Goal: Task Accomplishment & Management: Use online tool/utility

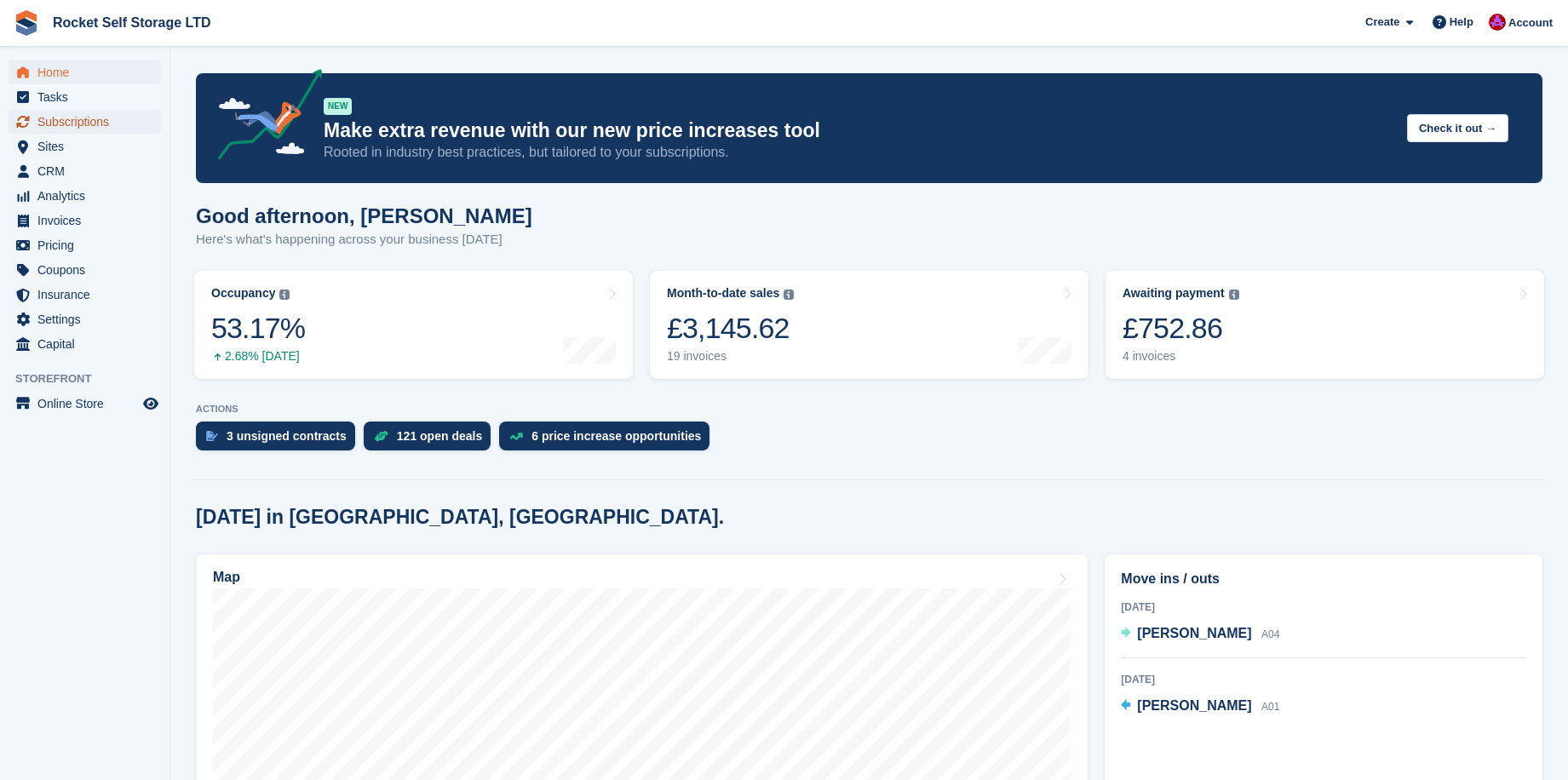
click at [70, 123] on span "Subscriptions" at bounding box center [89, 122] width 102 height 24
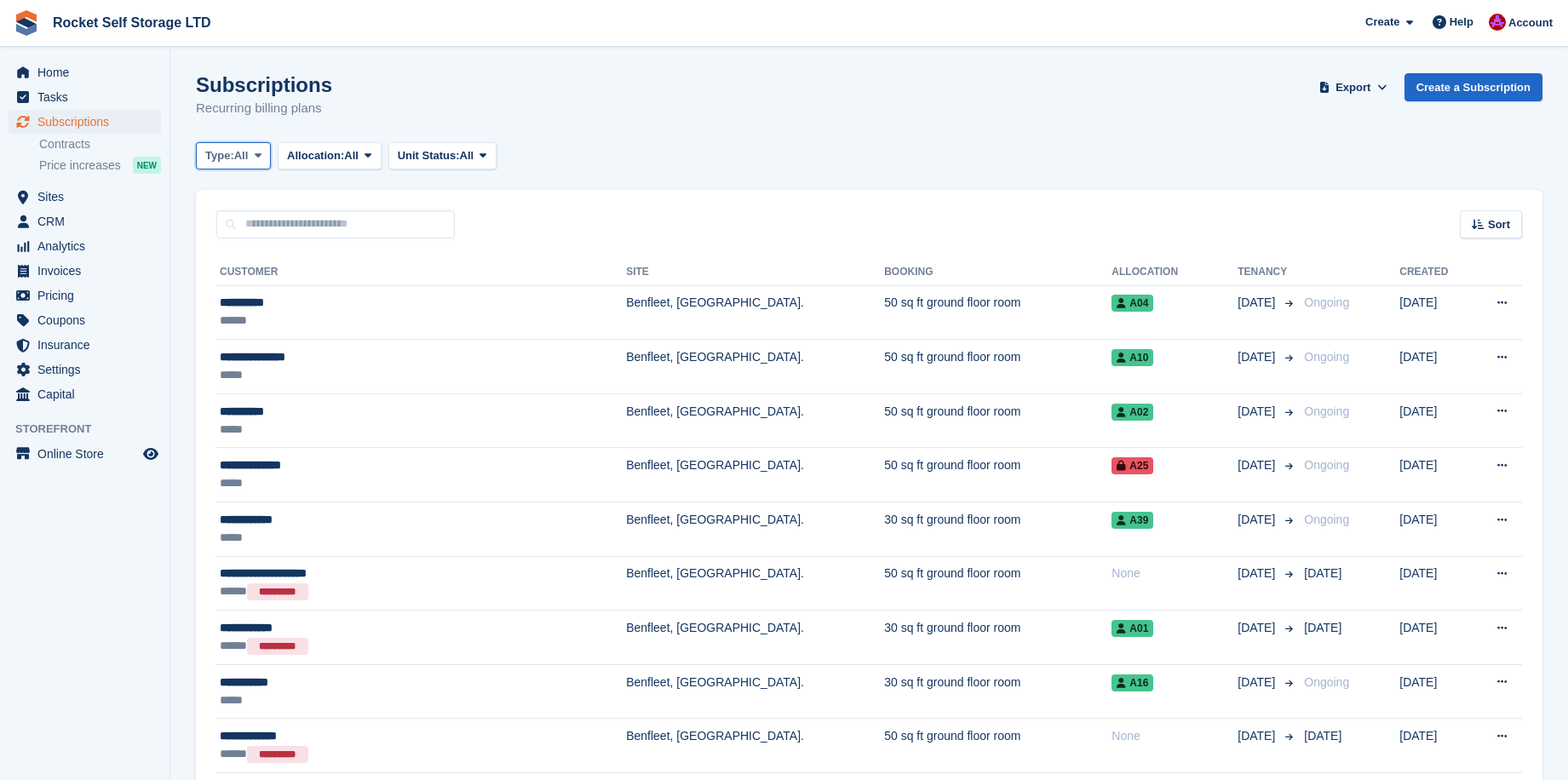
click at [261, 158] on icon at bounding box center [258, 155] width 7 height 11
click at [253, 287] on link "Active" at bounding box center [278, 288] width 148 height 31
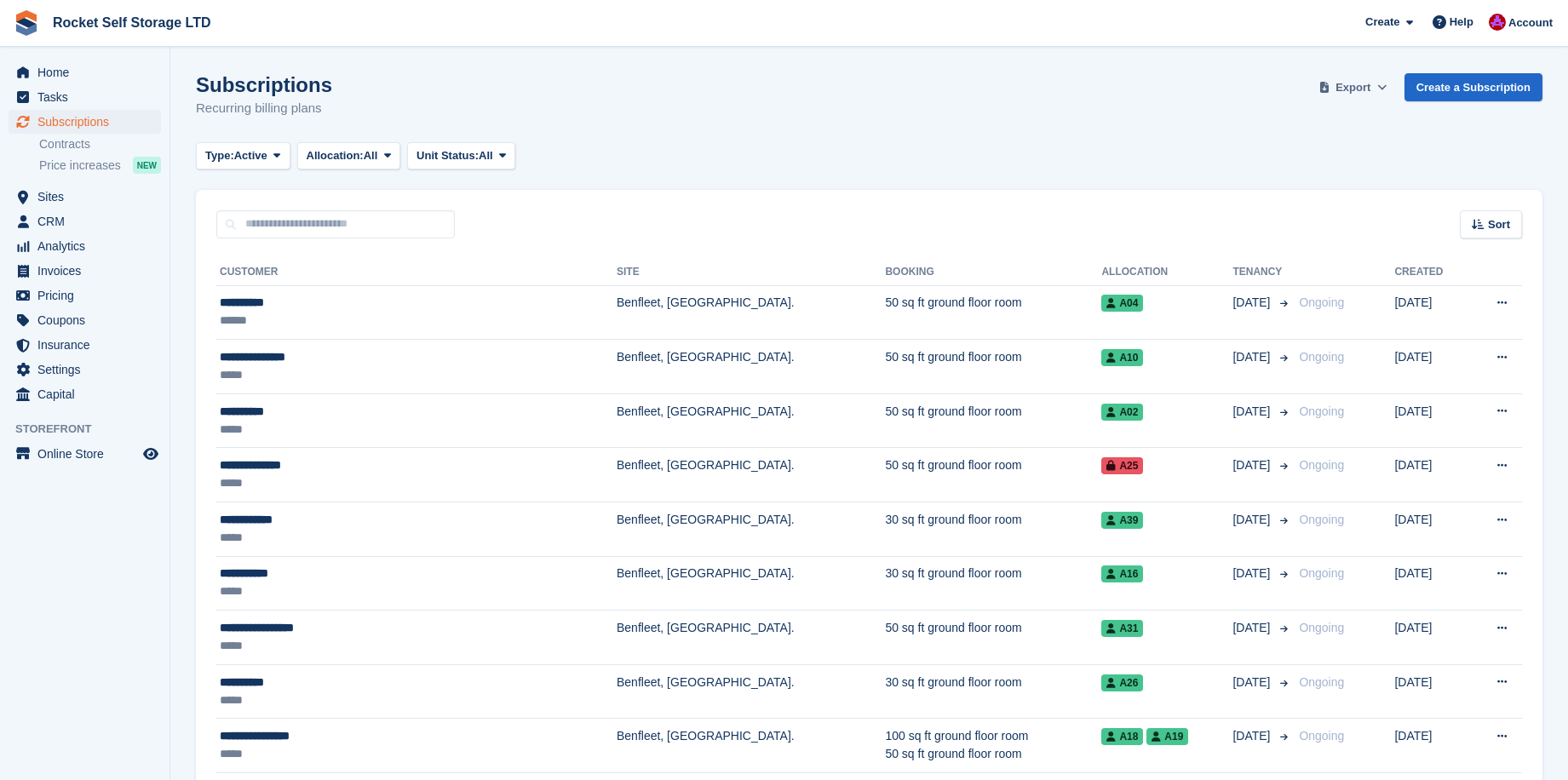
click at [1354, 90] on span "Export" at bounding box center [1352, 87] width 34 height 17
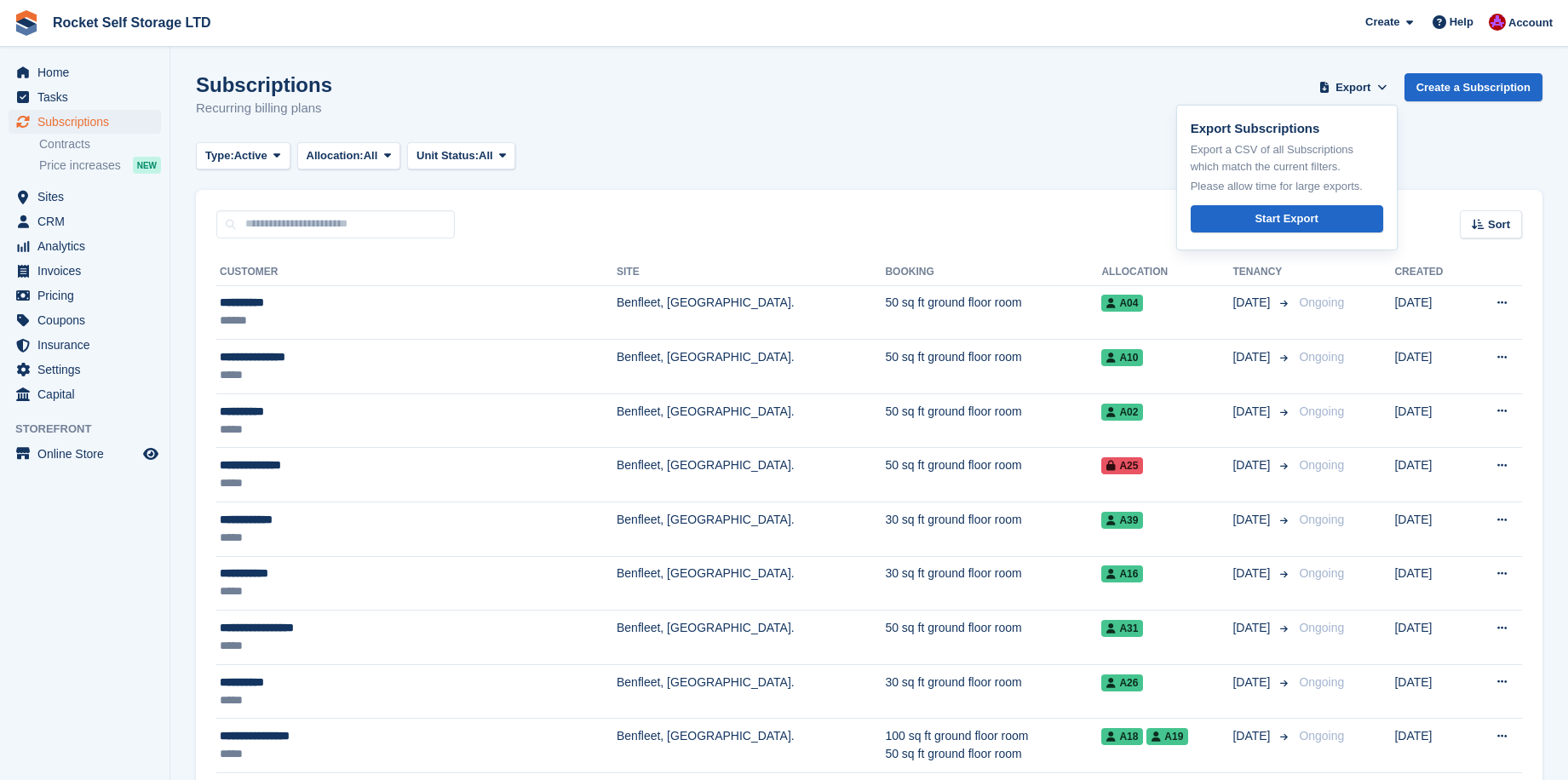
click at [1254, 84] on div "Subscriptions Recurring billing plans Export Export Subscriptions Export a CSV …" at bounding box center [869, 105] width 1346 height 66
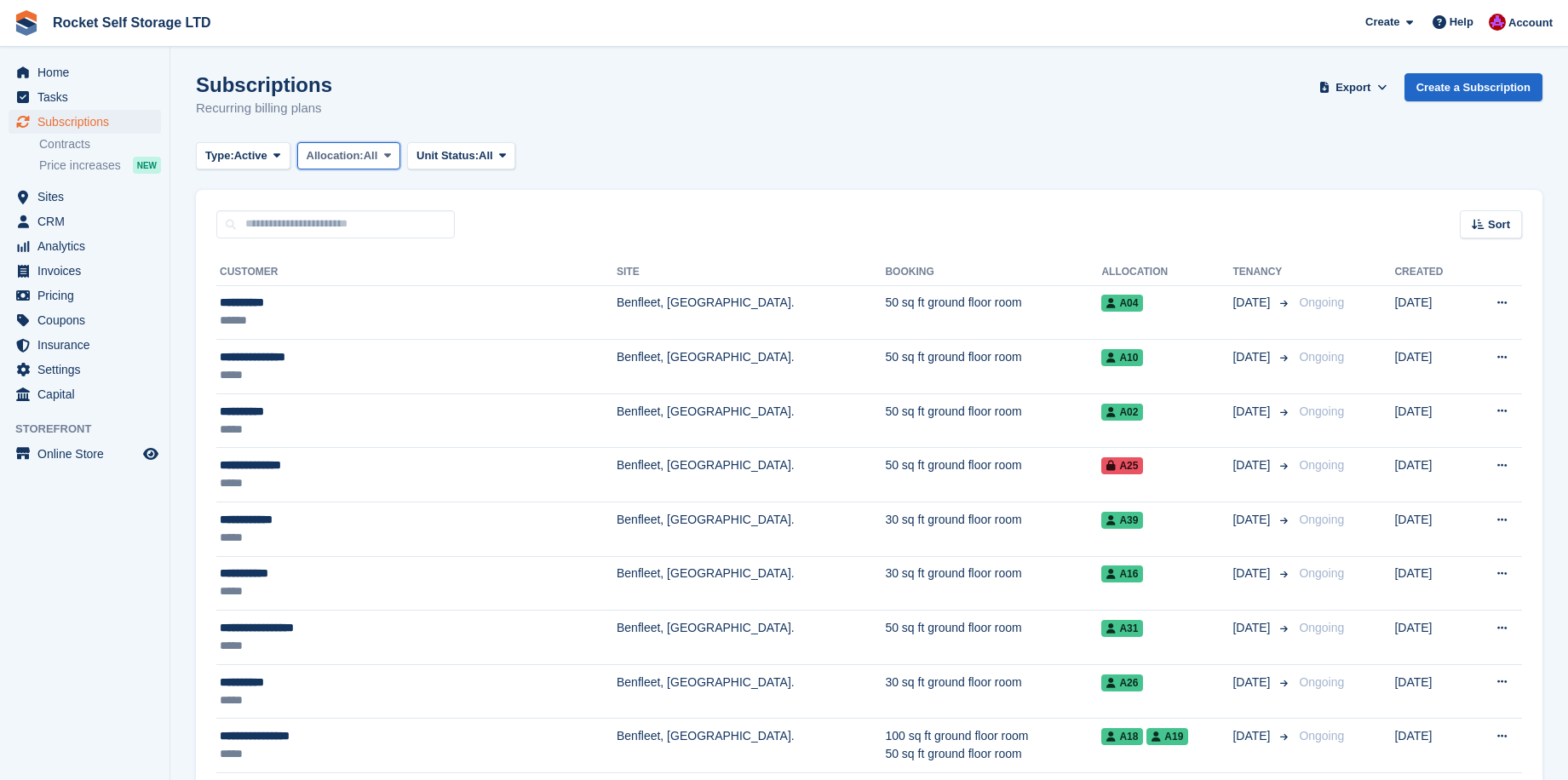
click at [367, 167] on button "Allocation: All" at bounding box center [349, 156] width 103 height 29
click at [600, 120] on div "Subscriptions Recurring billing plans Export Export Subscriptions Export a CSV …" at bounding box center [869, 105] width 1346 height 66
click at [515, 147] on button "Unit Status: All" at bounding box center [461, 156] width 108 height 29
click at [513, 227] on link "Occupied" at bounding box center [489, 226] width 148 height 31
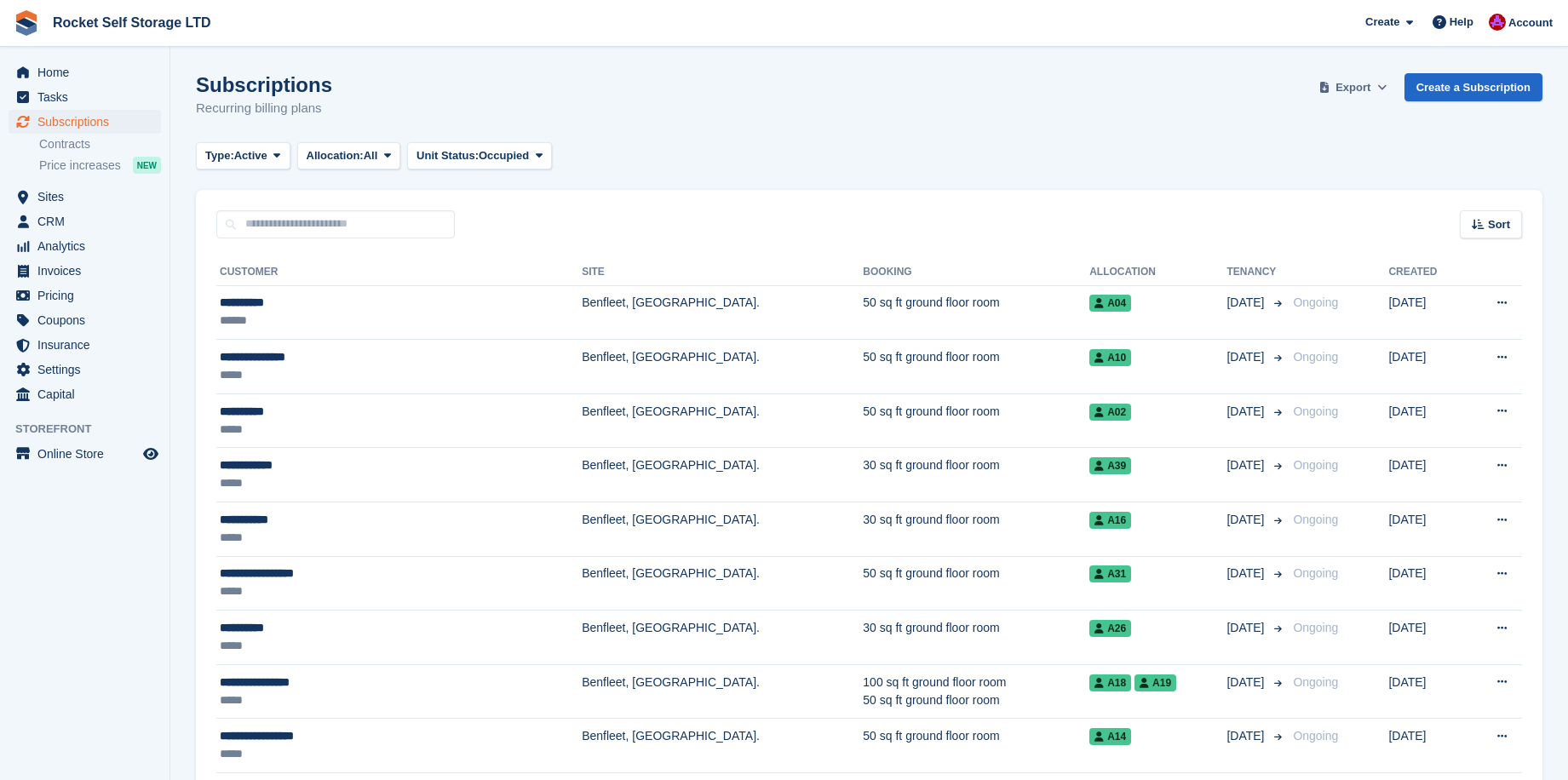
click at [1338, 85] on span "Export" at bounding box center [1352, 87] width 34 height 17
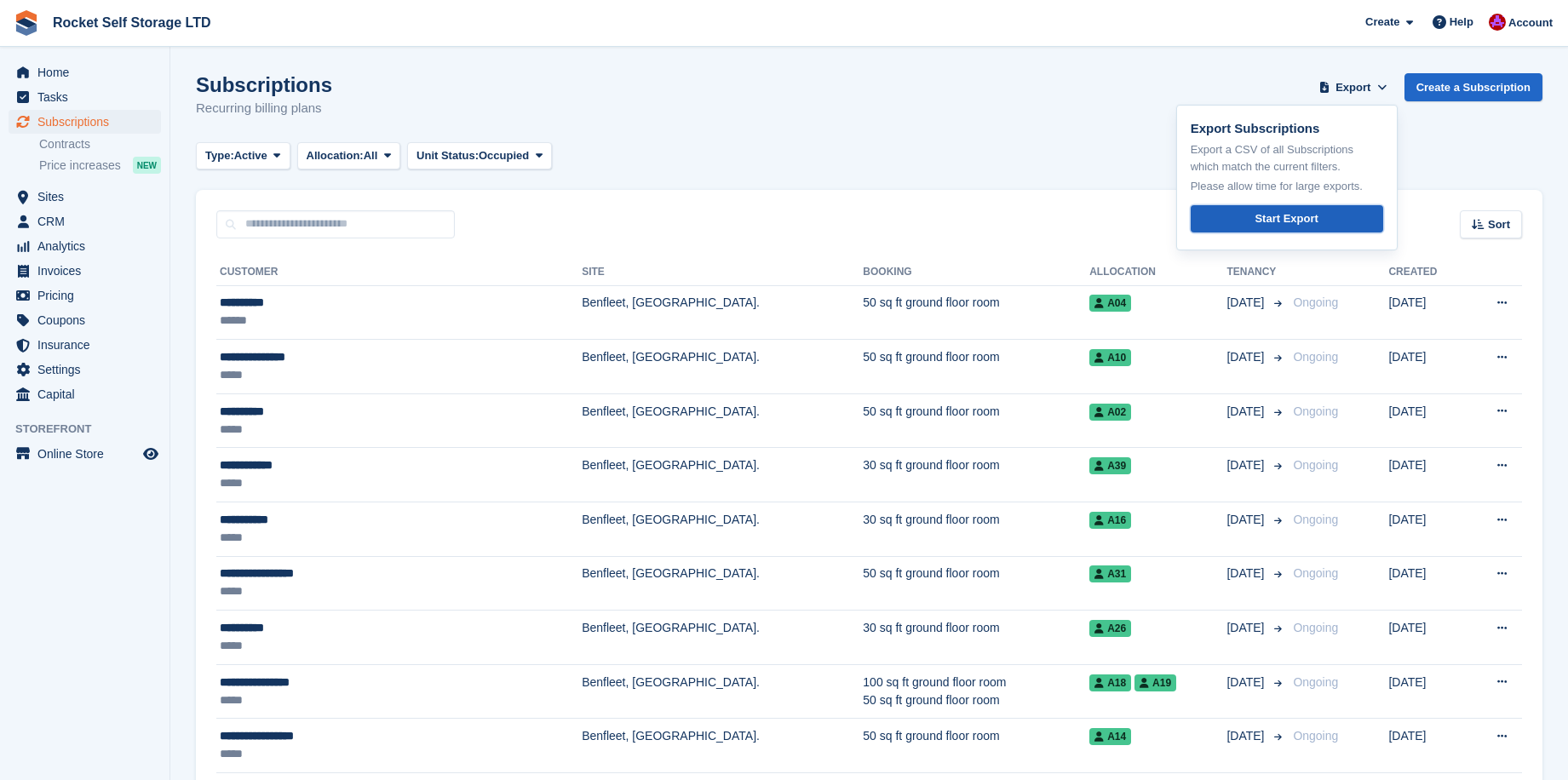
drag, startPoint x: 1261, startPoint y: 224, endPoint x: 1274, endPoint y: 226, distance: 13.2
click at [1261, 224] on div "Start Export" at bounding box center [1286, 219] width 63 height 17
